Goal: Task Accomplishment & Management: Manage account settings

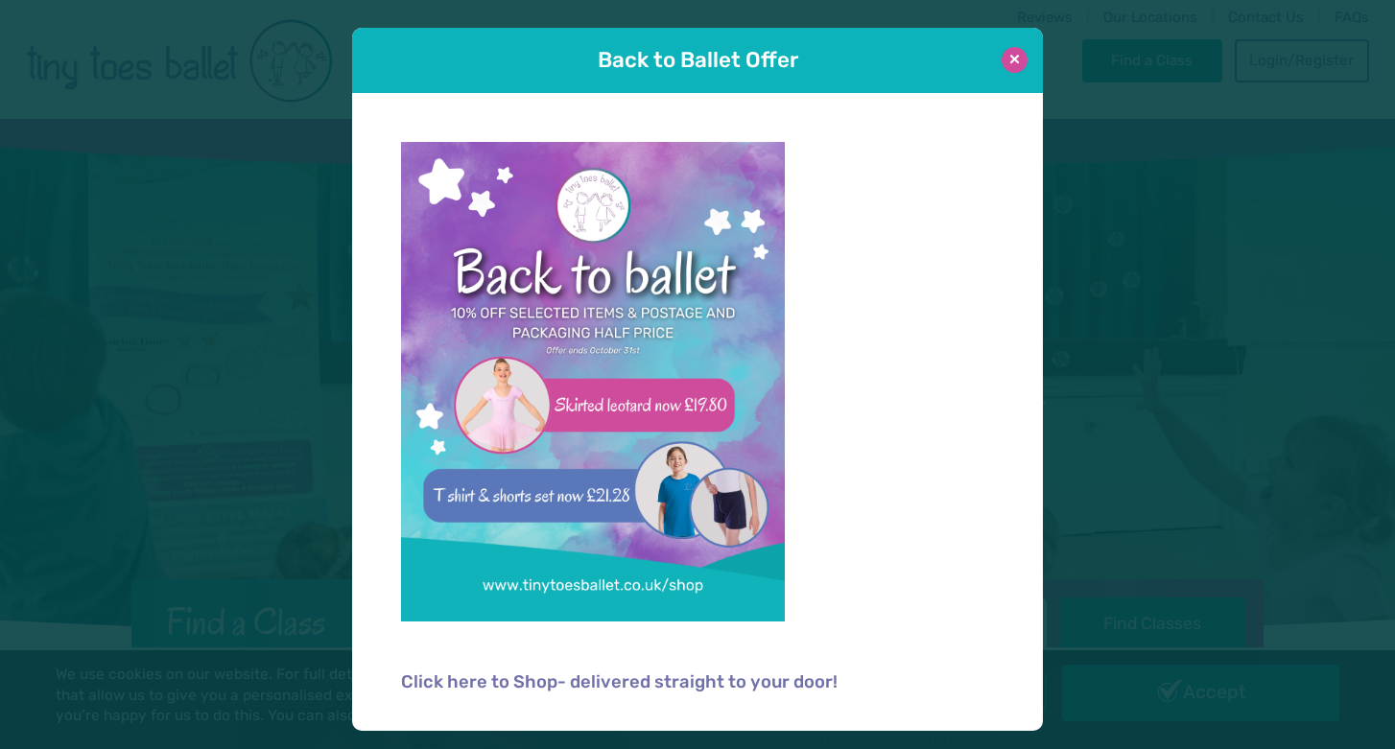
click at [1013, 64] on button at bounding box center [1014, 60] width 26 height 26
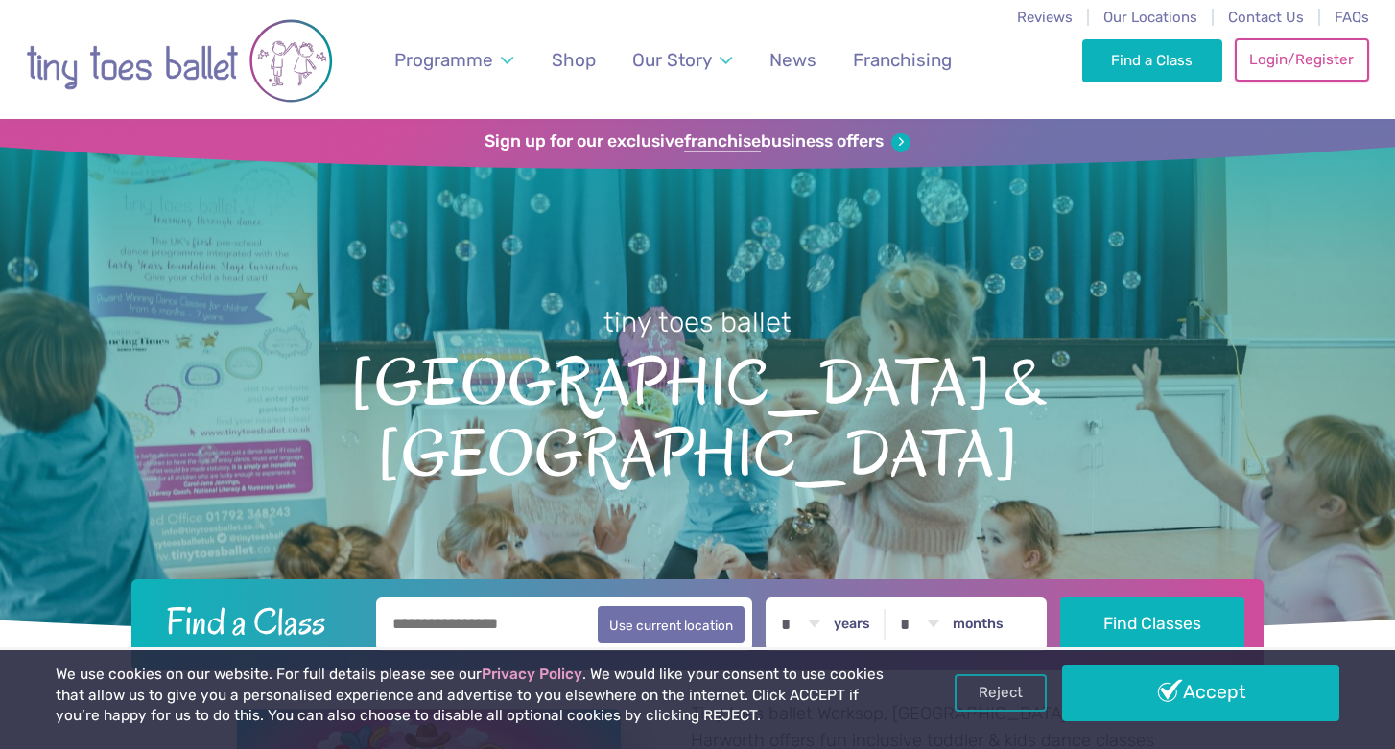
click at [1335, 73] on link "Login/Register" at bounding box center [1301, 59] width 134 height 42
